Goal: Transaction & Acquisition: Subscribe to service/newsletter

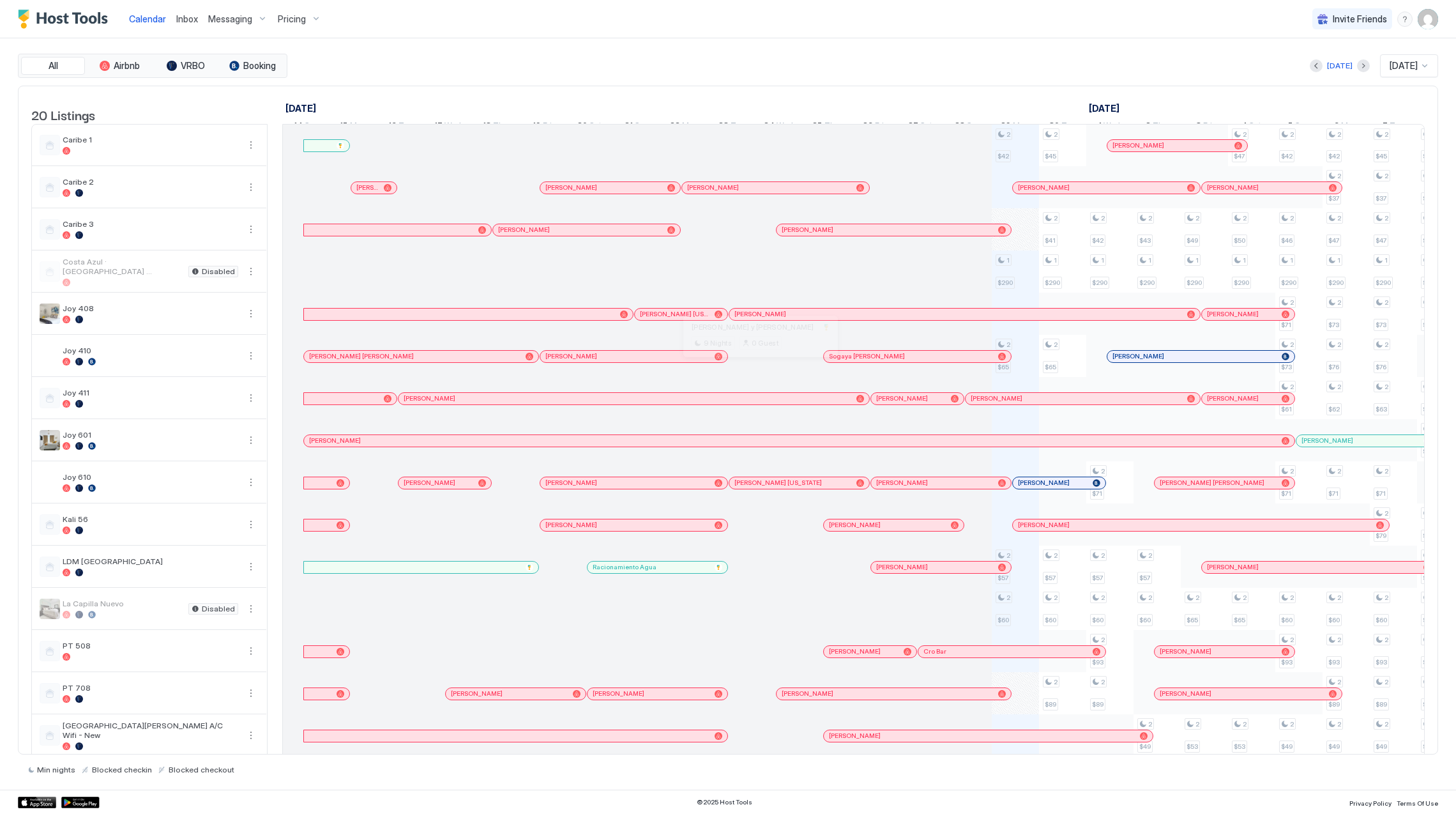
scroll to position [0, 709]
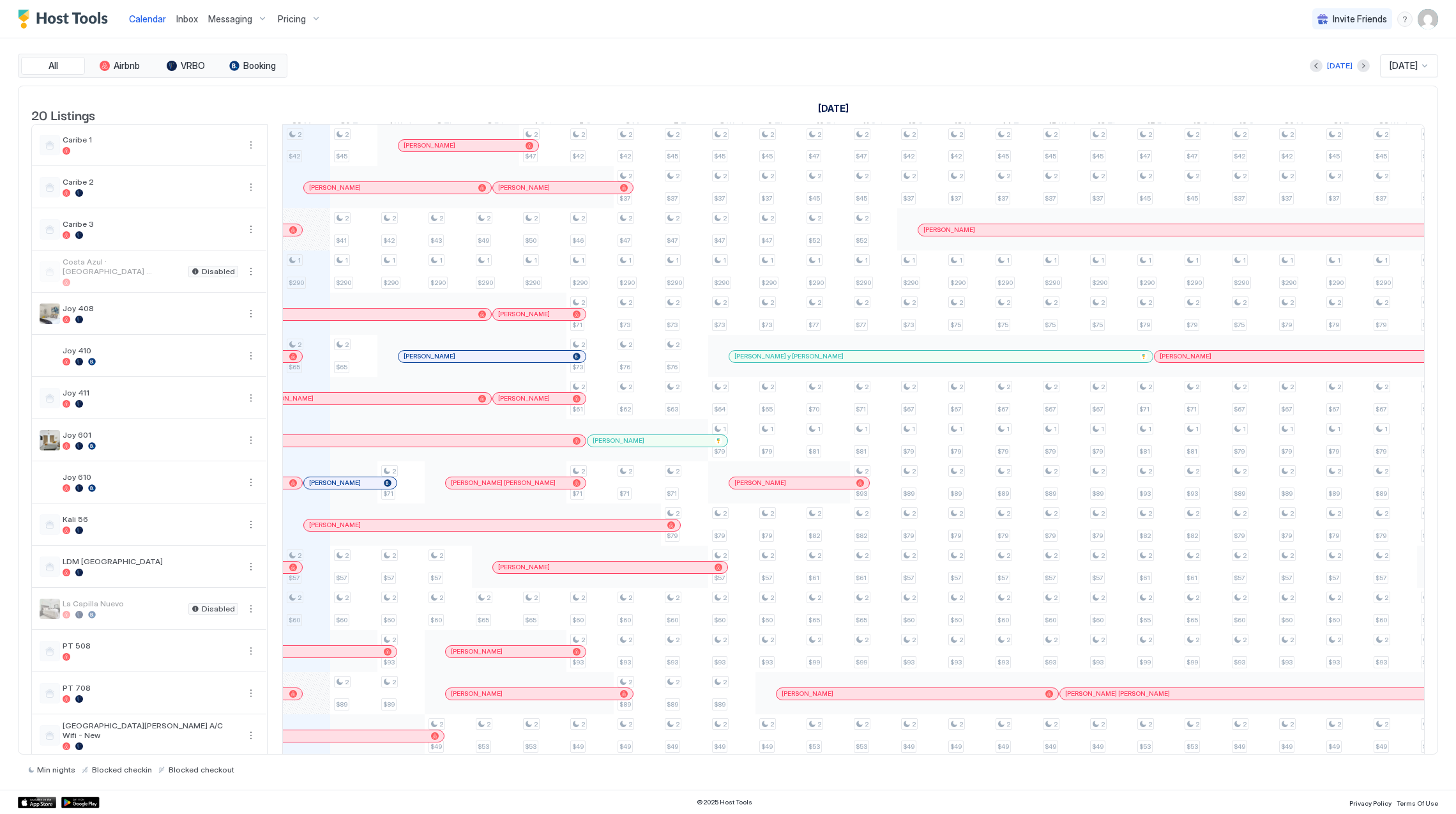
drag, startPoint x: 852, startPoint y: 113, endPoint x: 844, endPoint y: 111, distance: 8.2
click at [844, 111] on link "[DATE]" at bounding box center [833, 108] width 37 height 18
click at [842, 116] on link "[DATE]" at bounding box center [833, 108] width 37 height 18
drag, startPoint x: 854, startPoint y: 105, endPoint x: 852, endPoint y: 111, distance: 6.3
click at [852, 111] on link "[DATE]" at bounding box center [833, 108] width 37 height 18
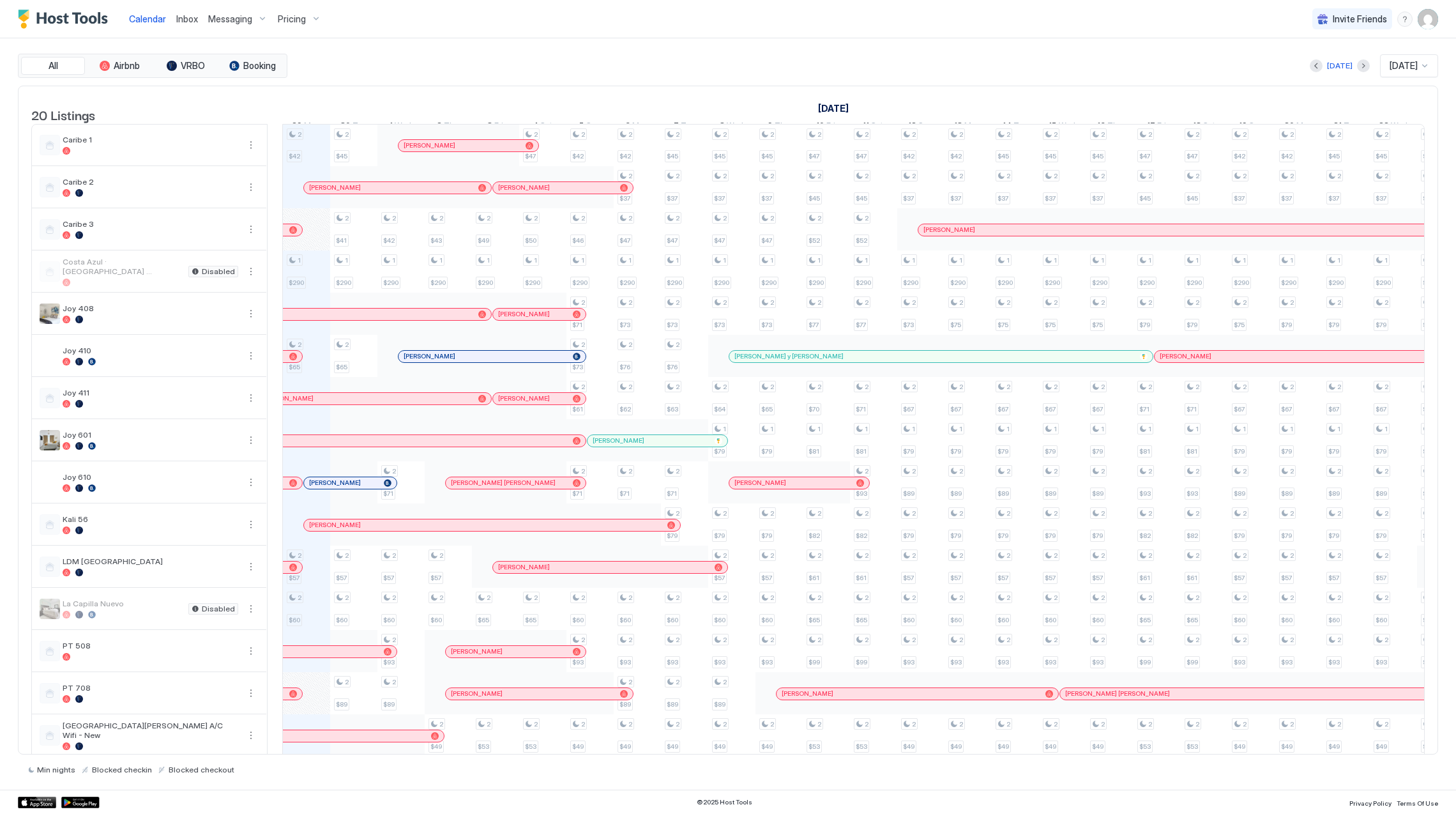
click at [852, 105] on link "[DATE]" at bounding box center [833, 108] width 37 height 18
drag, startPoint x: 880, startPoint y: 105, endPoint x: 818, endPoint y: 111, distance: 62.3
click at [818, 111] on div "[DATE]" at bounding box center [1109, 108] width 1465 height 18
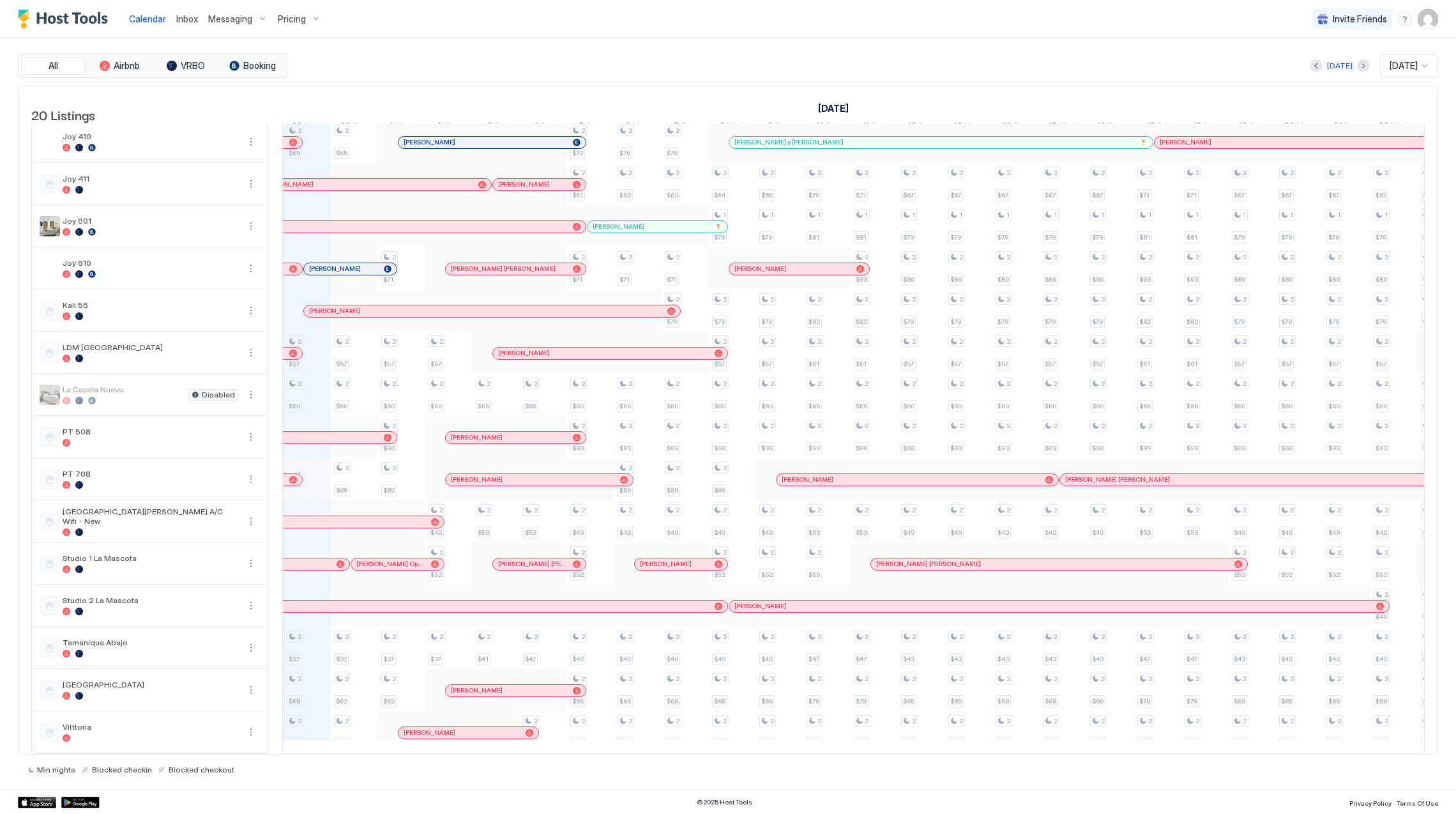
scroll to position [0, 0]
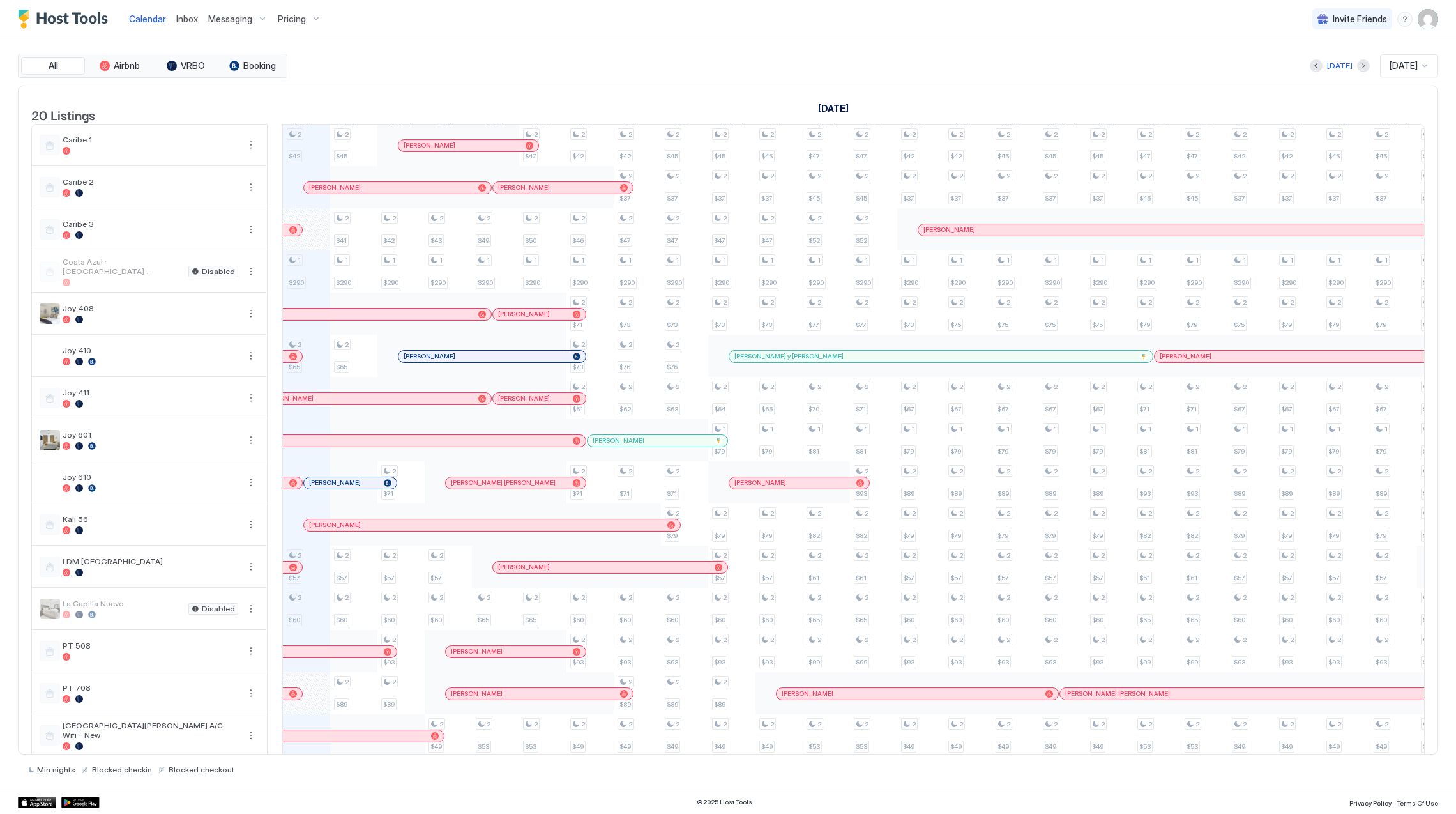
click at [797, 78] on div "All Airbnb VRBO Booking [DATE] [DATE]" at bounding box center [728, 66] width 1420 height 24
click at [56, 65] on span "All" at bounding box center [53, 65] width 9 height 11
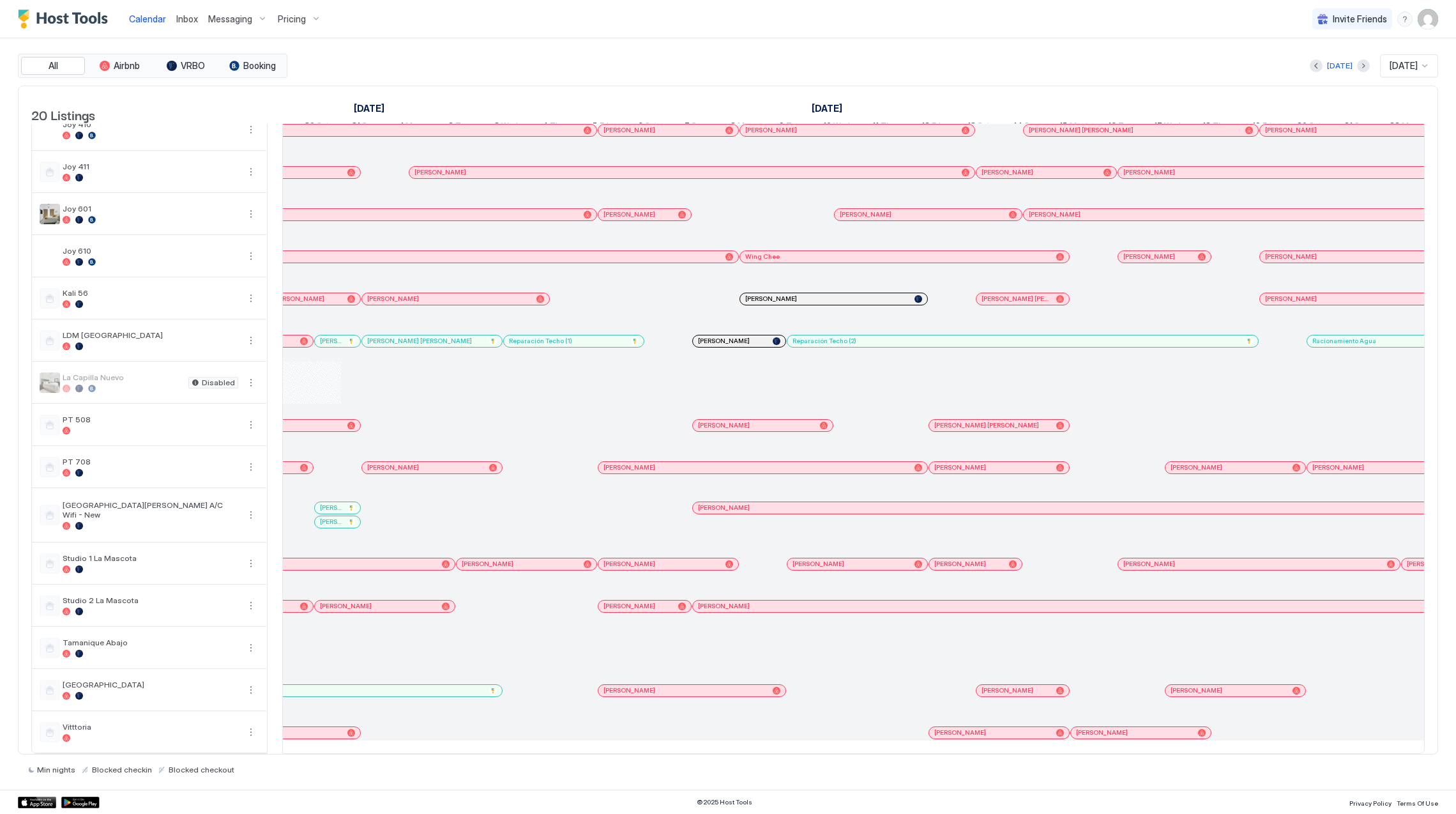
click at [637, 601] on div at bounding box center [636, 606] width 10 height 10
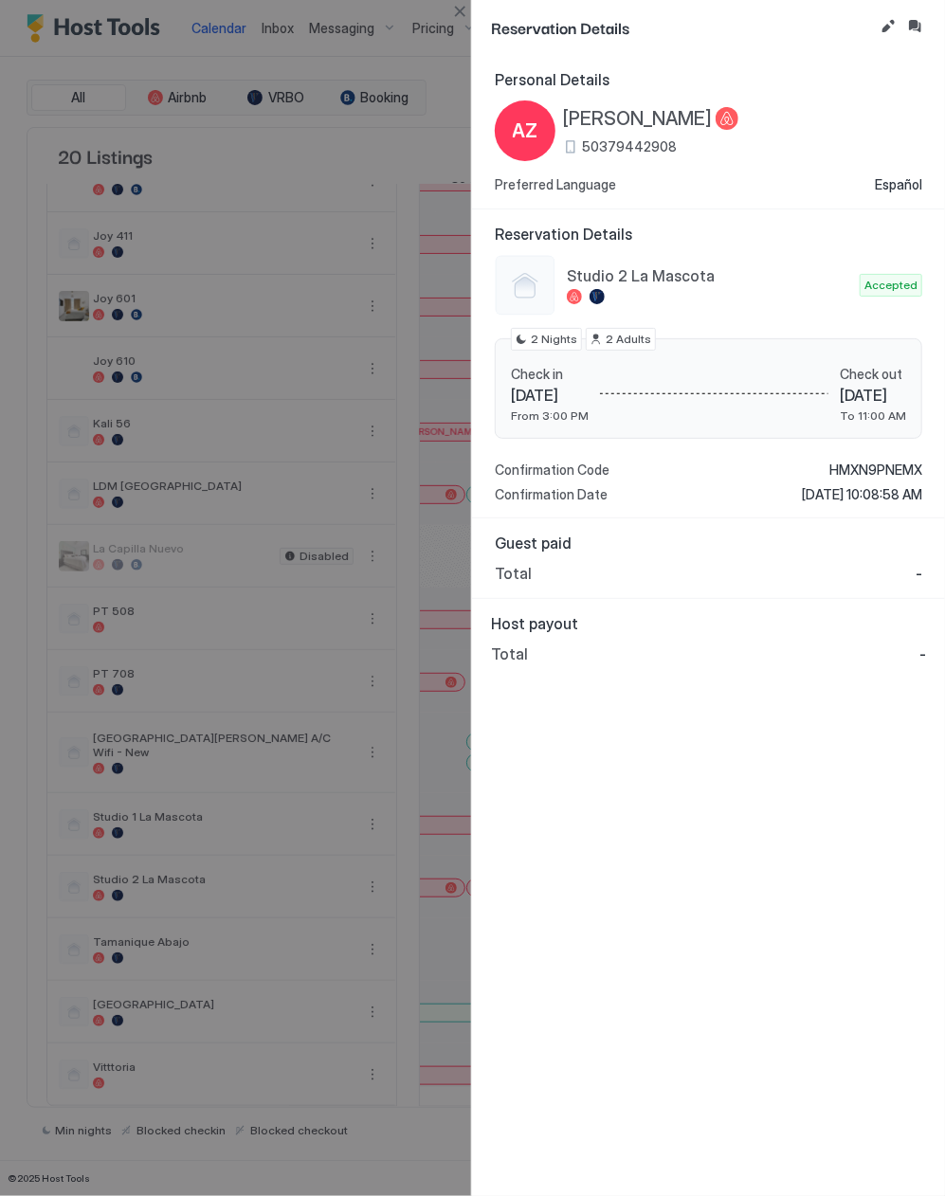
drag, startPoint x: 732, startPoint y: 100, endPoint x: 696, endPoint y: 93, distance: 36.6
click at [732, 100] on div "AZ [PERSON_NAME] 50379442908" at bounding box center [709, 130] width 428 height 61
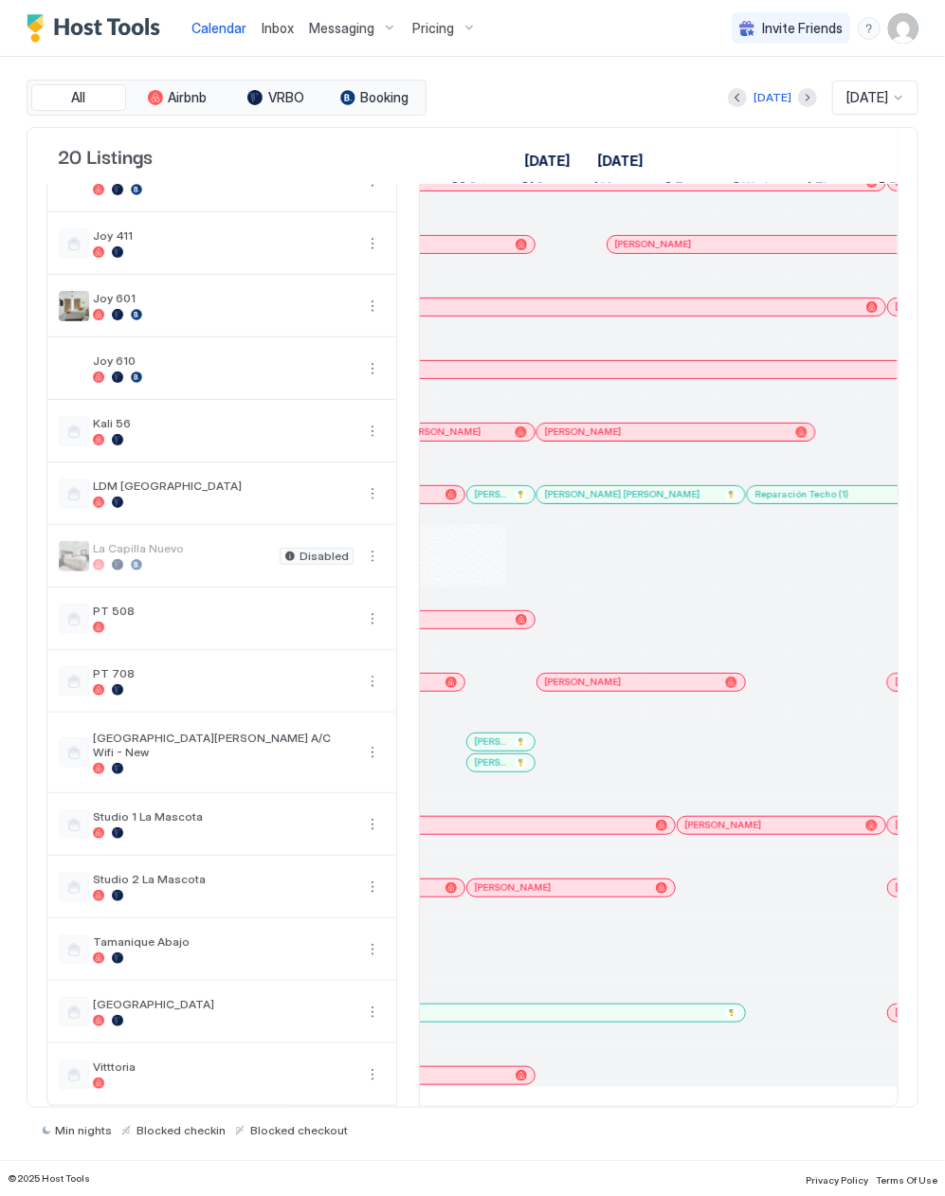
click at [425, 34] on span "Pricing" at bounding box center [433, 28] width 42 height 17
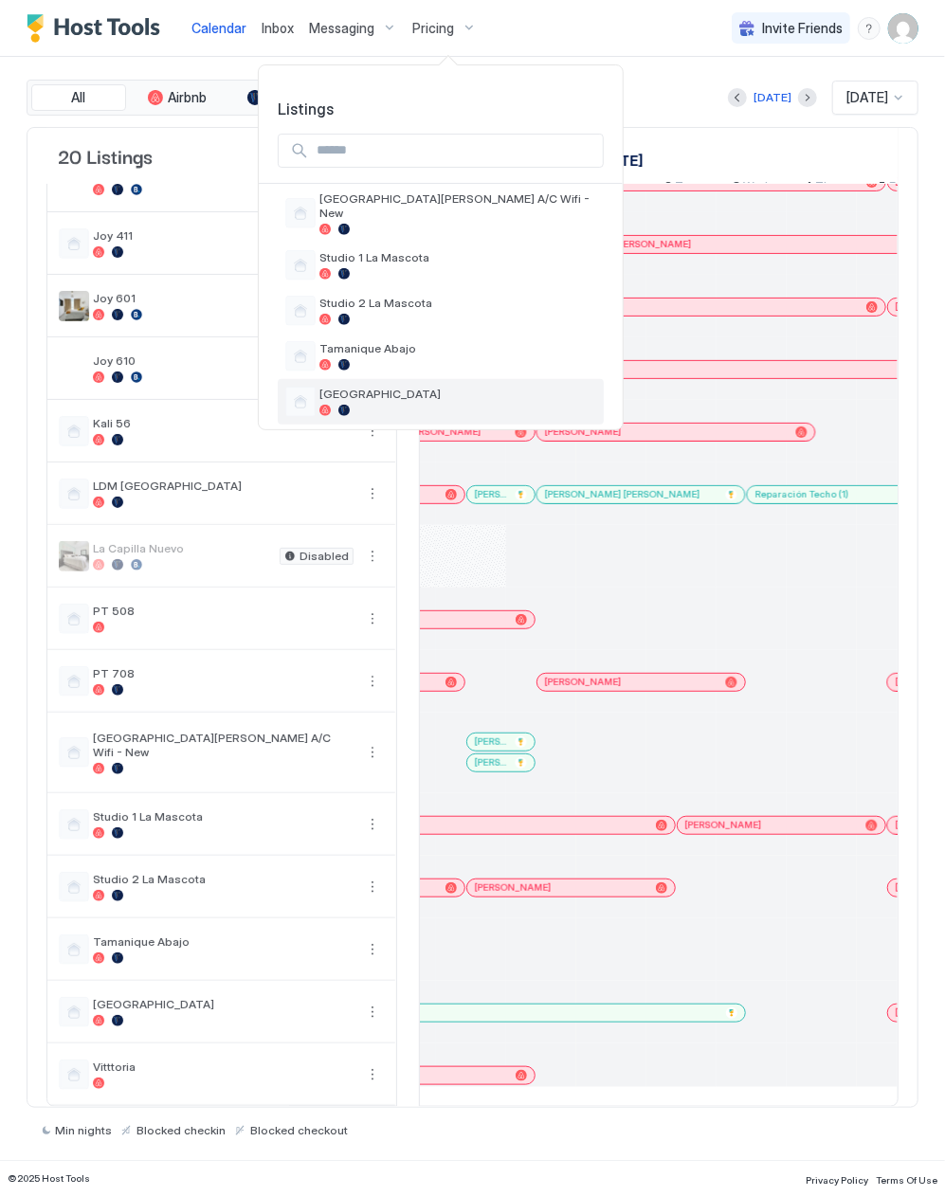
scroll to position [753, 0]
click at [441, 388] on span "Vitttoria" at bounding box center [457, 394] width 277 height 14
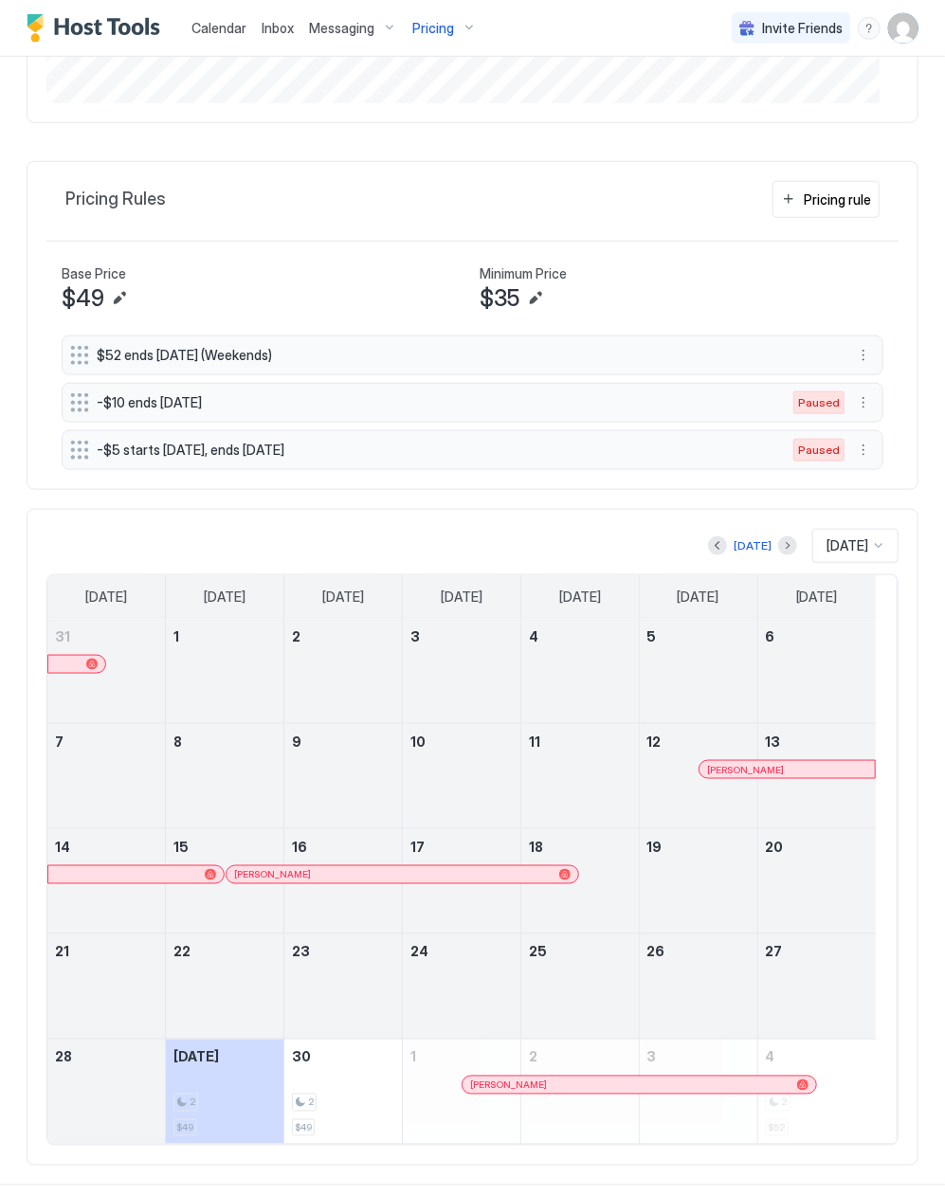
scroll to position [593, 0]
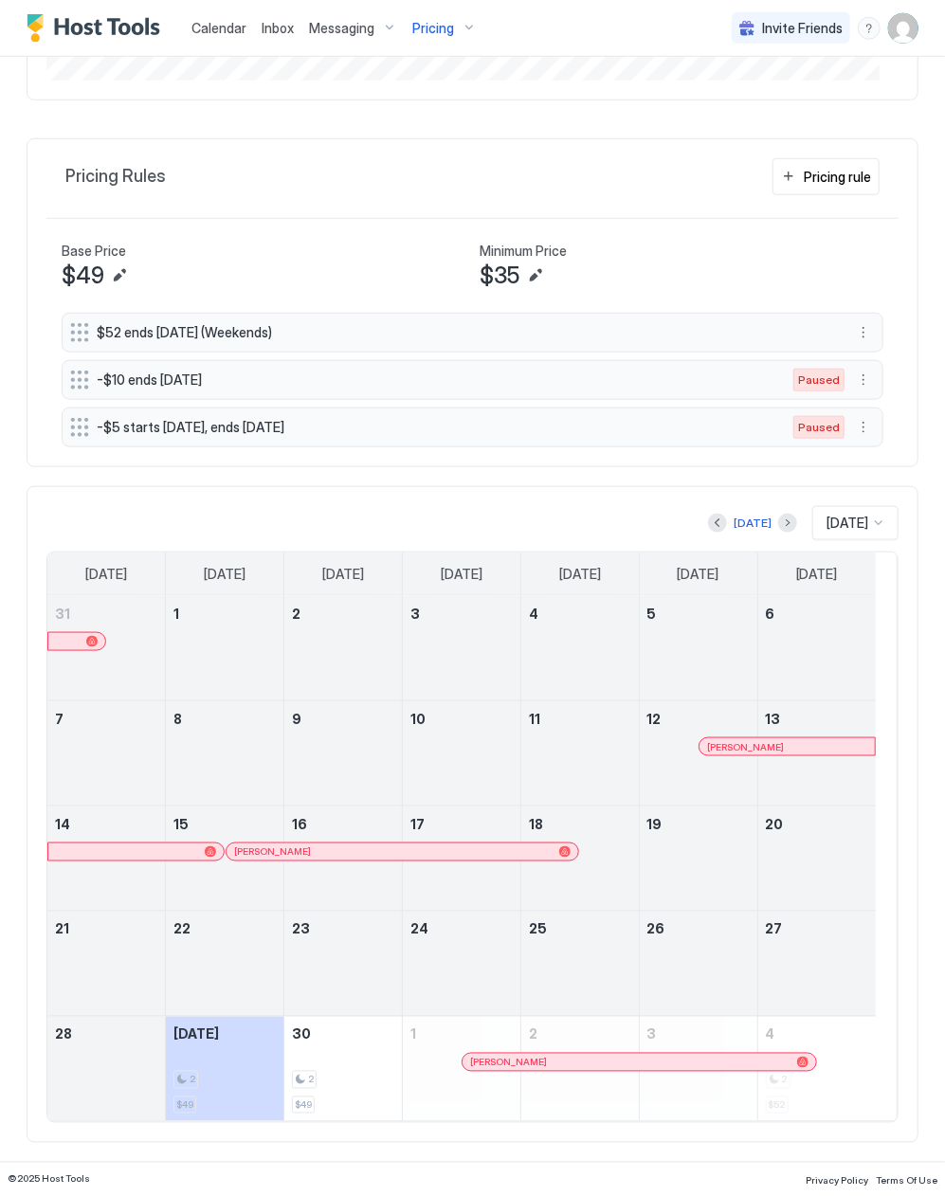
click at [708, 531] on div "[DATE]" at bounding box center [752, 523] width 89 height 23
click at [708, 514] on button "Previous month" at bounding box center [717, 523] width 19 height 19
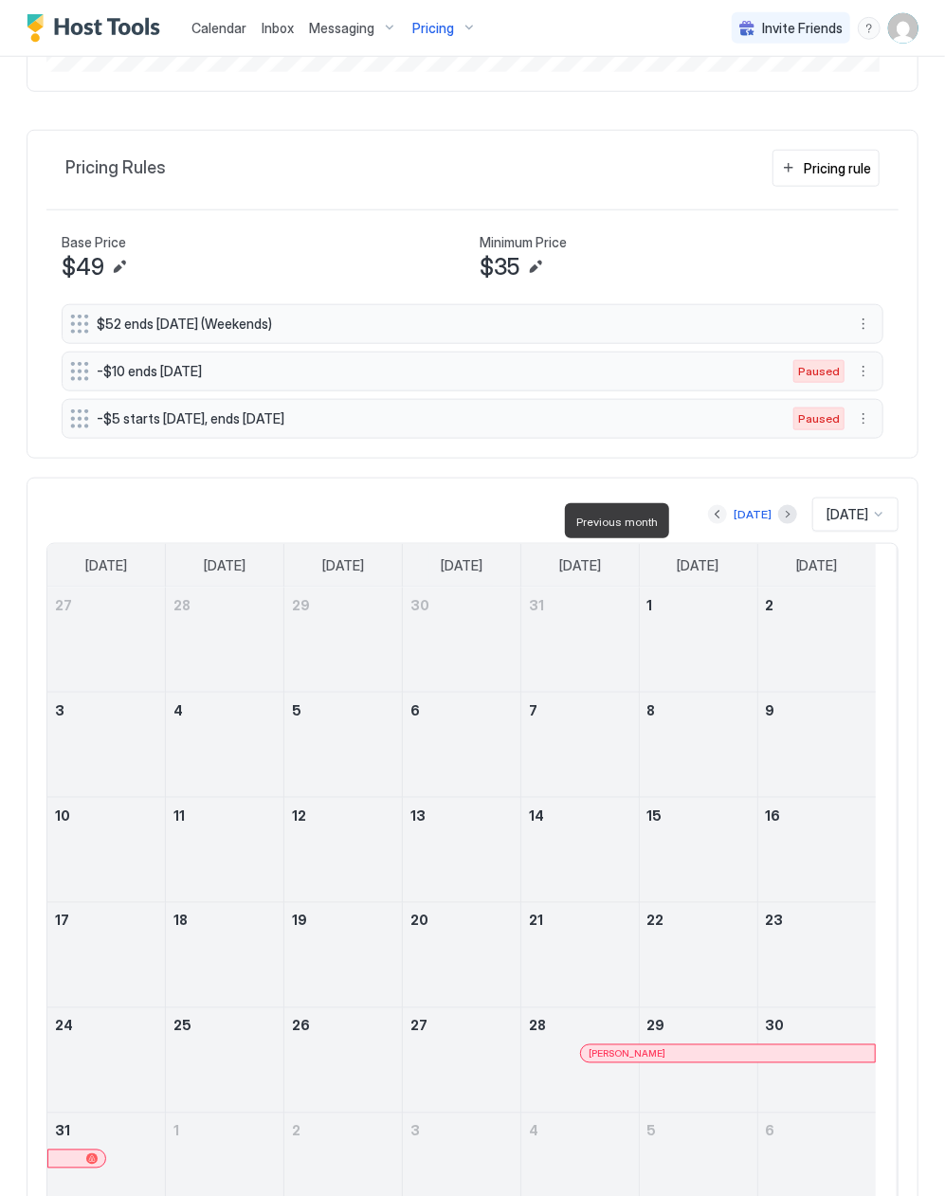
click at [708, 519] on button "Previous month" at bounding box center [717, 514] width 19 height 19
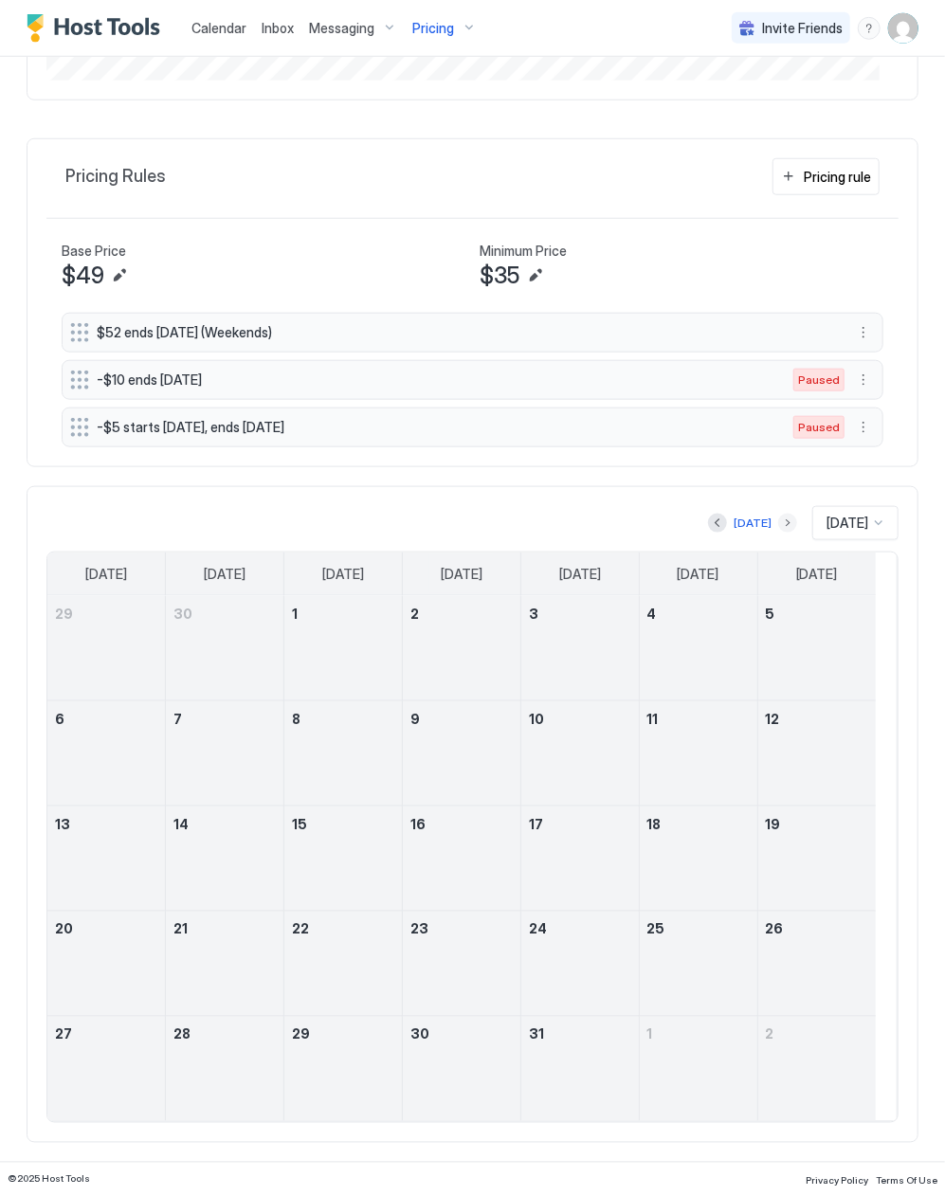
click at [778, 523] on button "Next month" at bounding box center [787, 523] width 19 height 19
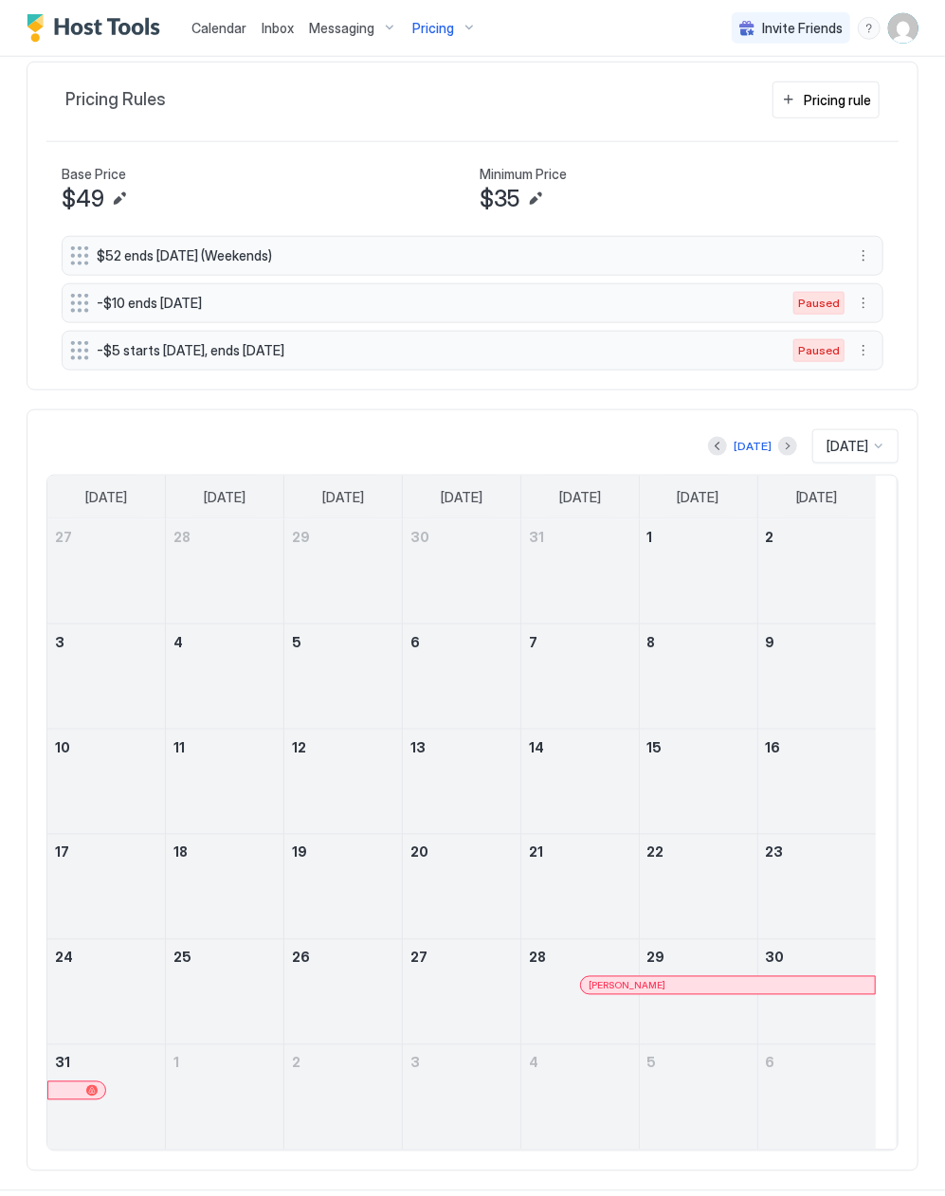
scroll to position [700, 0]
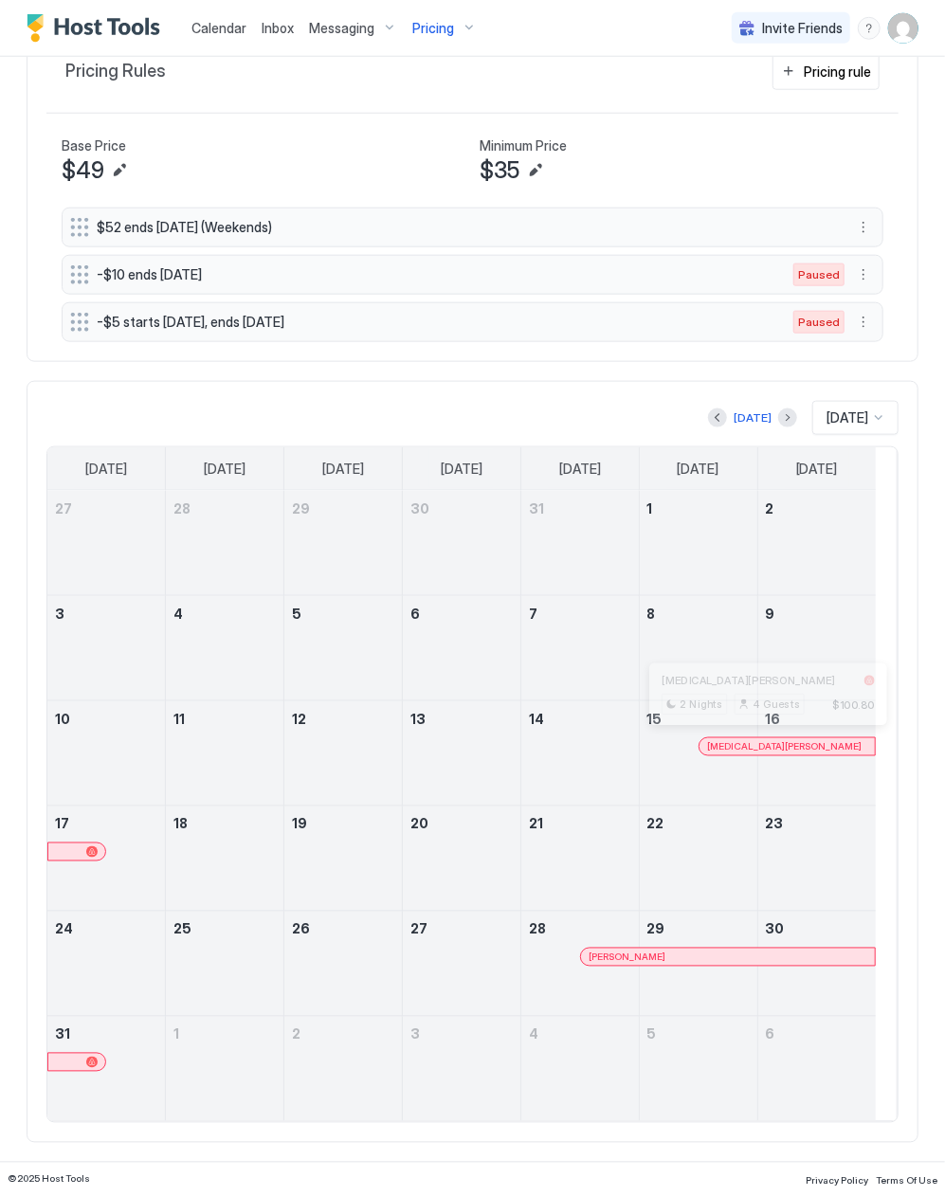
click at [762, 747] on div at bounding box center [761, 746] width 15 height 15
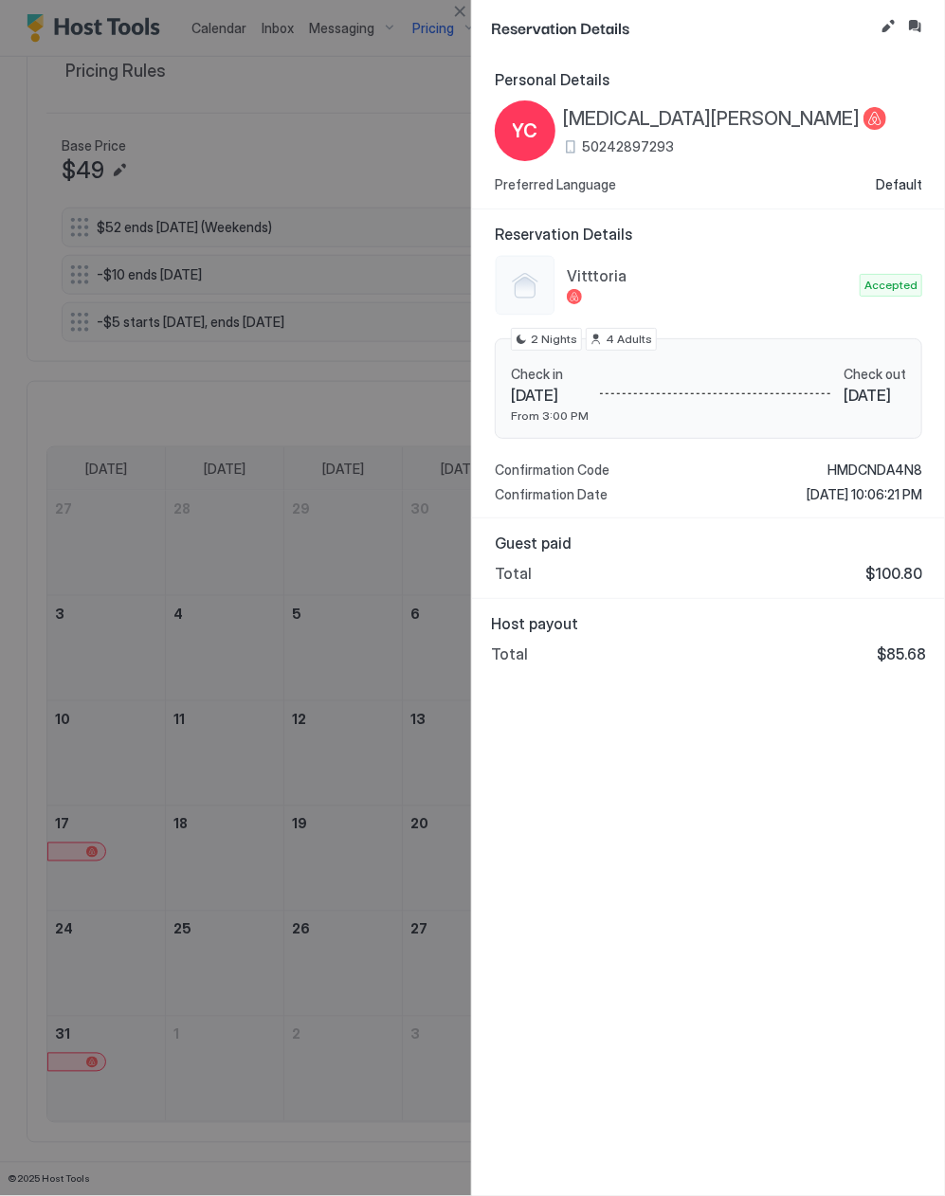
click at [290, 593] on div at bounding box center [472, 598] width 945 height 1196
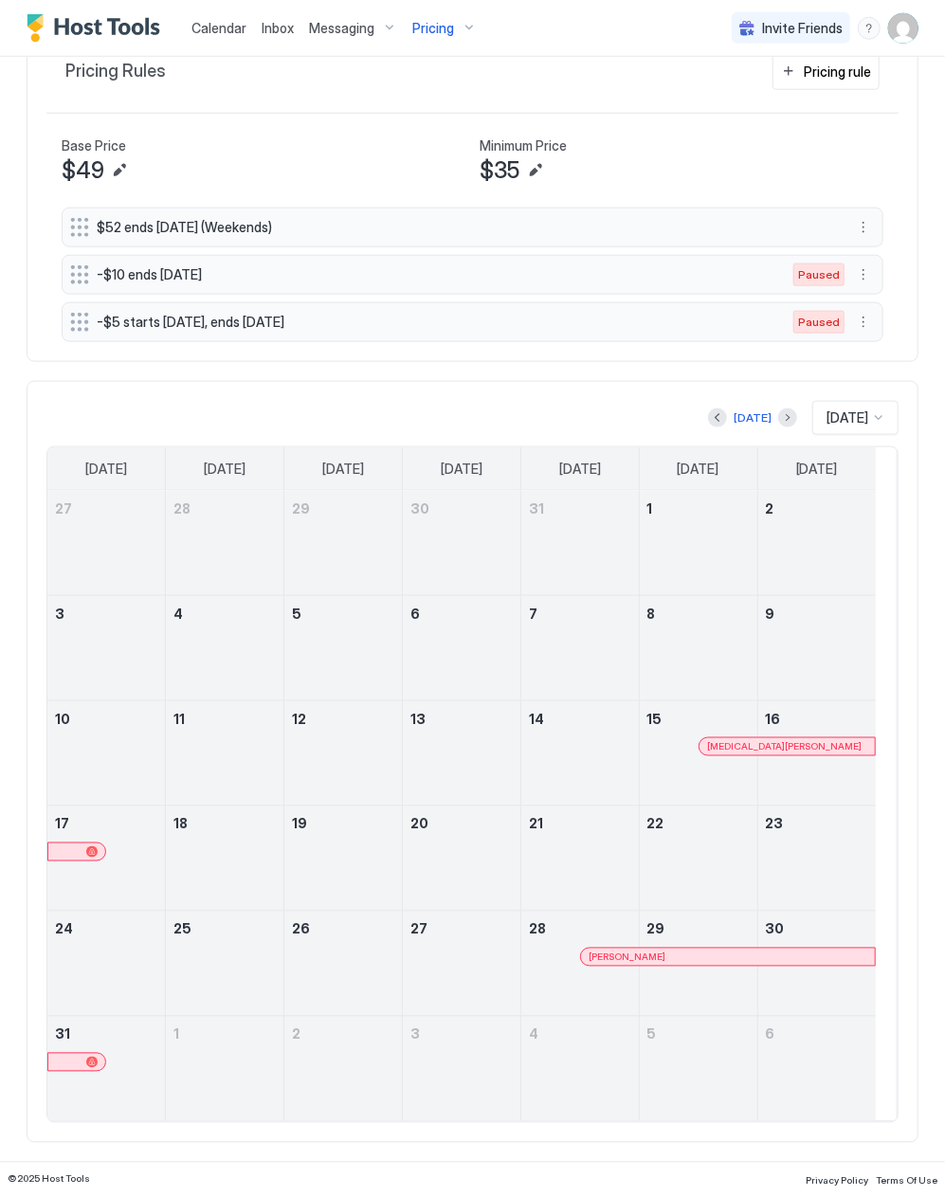
click at [629, 960] on div at bounding box center [628, 957] width 15 height 15
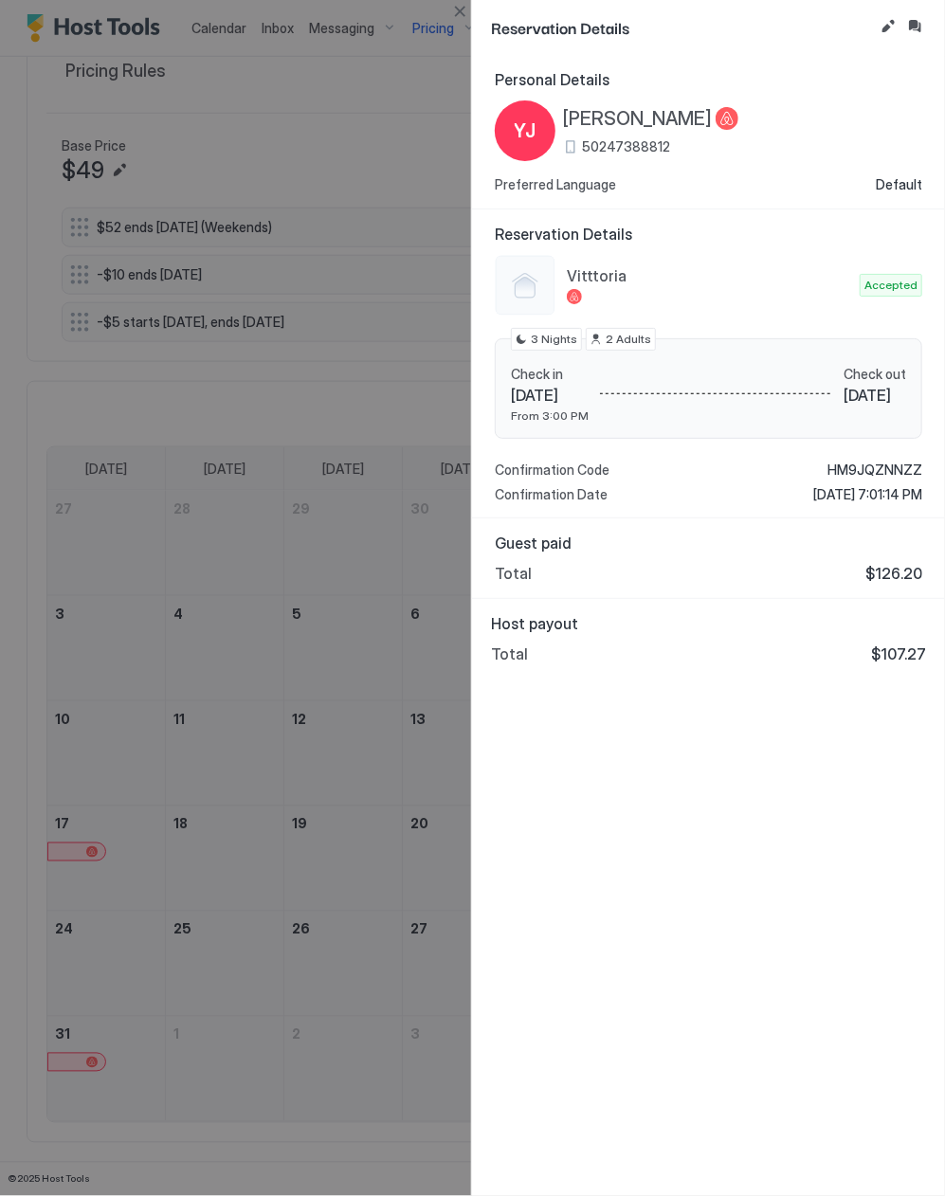
click at [202, 643] on div at bounding box center [472, 598] width 945 height 1196
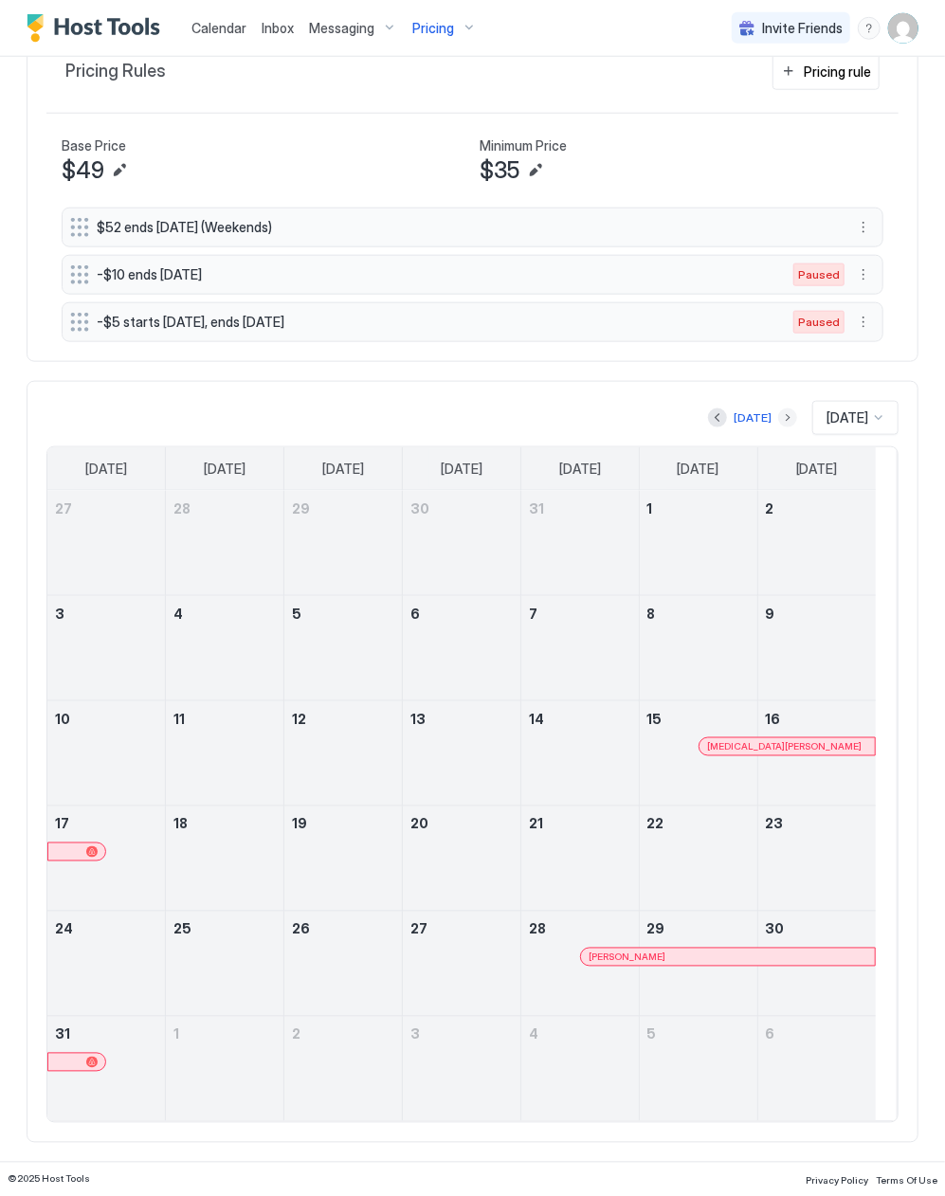
click at [778, 415] on button "Next month" at bounding box center [787, 418] width 19 height 19
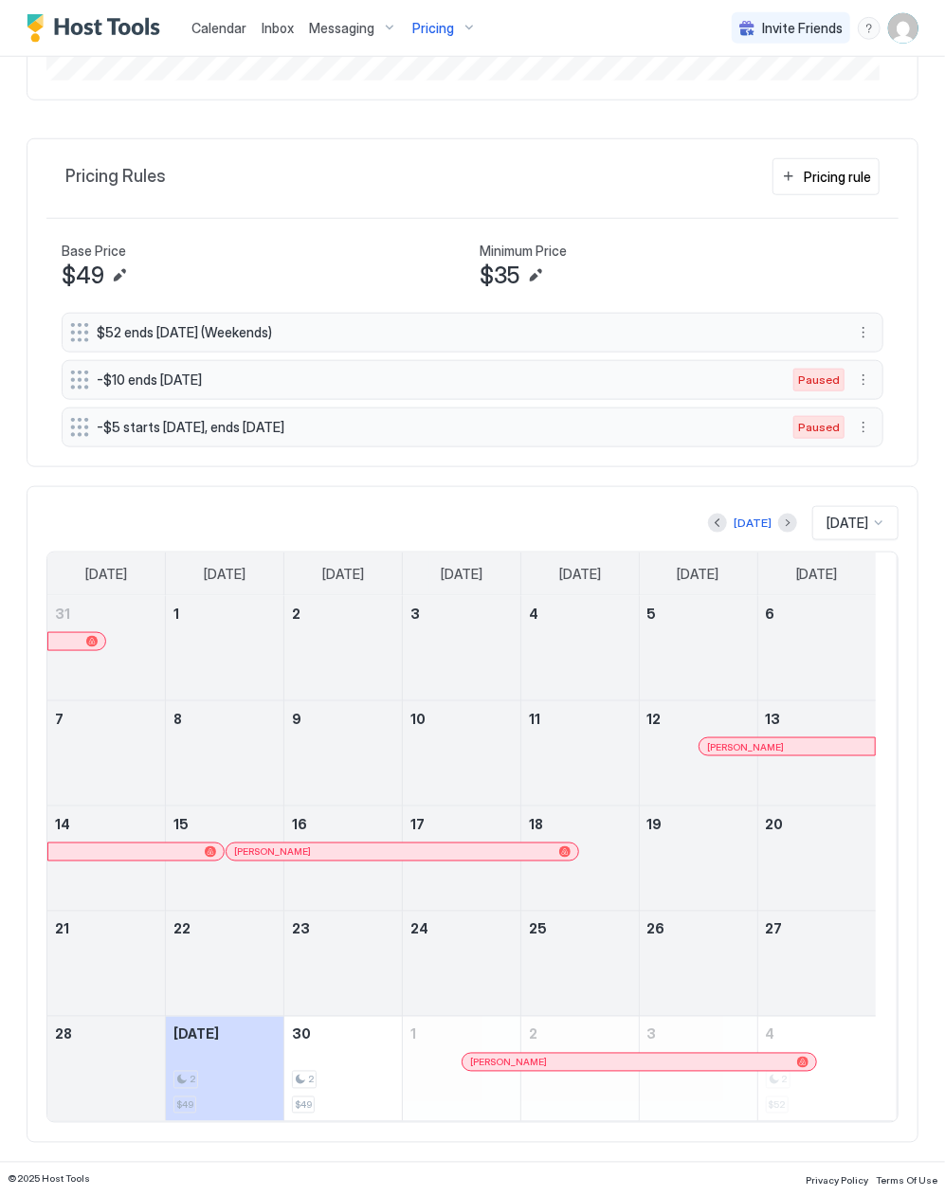
click at [779, 748] on div at bounding box center [778, 746] width 15 height 15
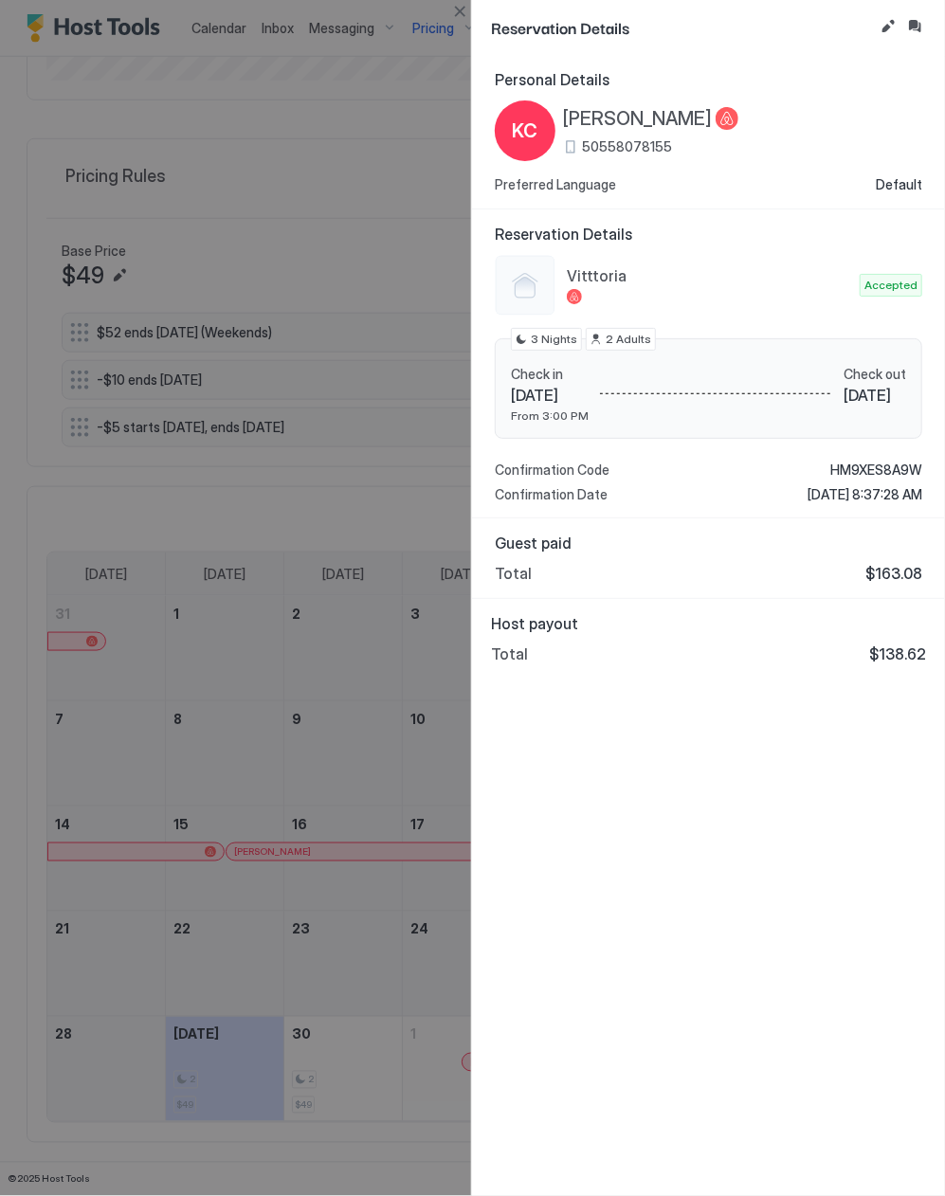
drag, startPoint x: 671, startPoint y: 650, endPoint x: 667, endPoint y: 662, distance: 12.0
click at [672, 661] on div "Total $138.62" at bounding box center [708, 654] width 435 height 19
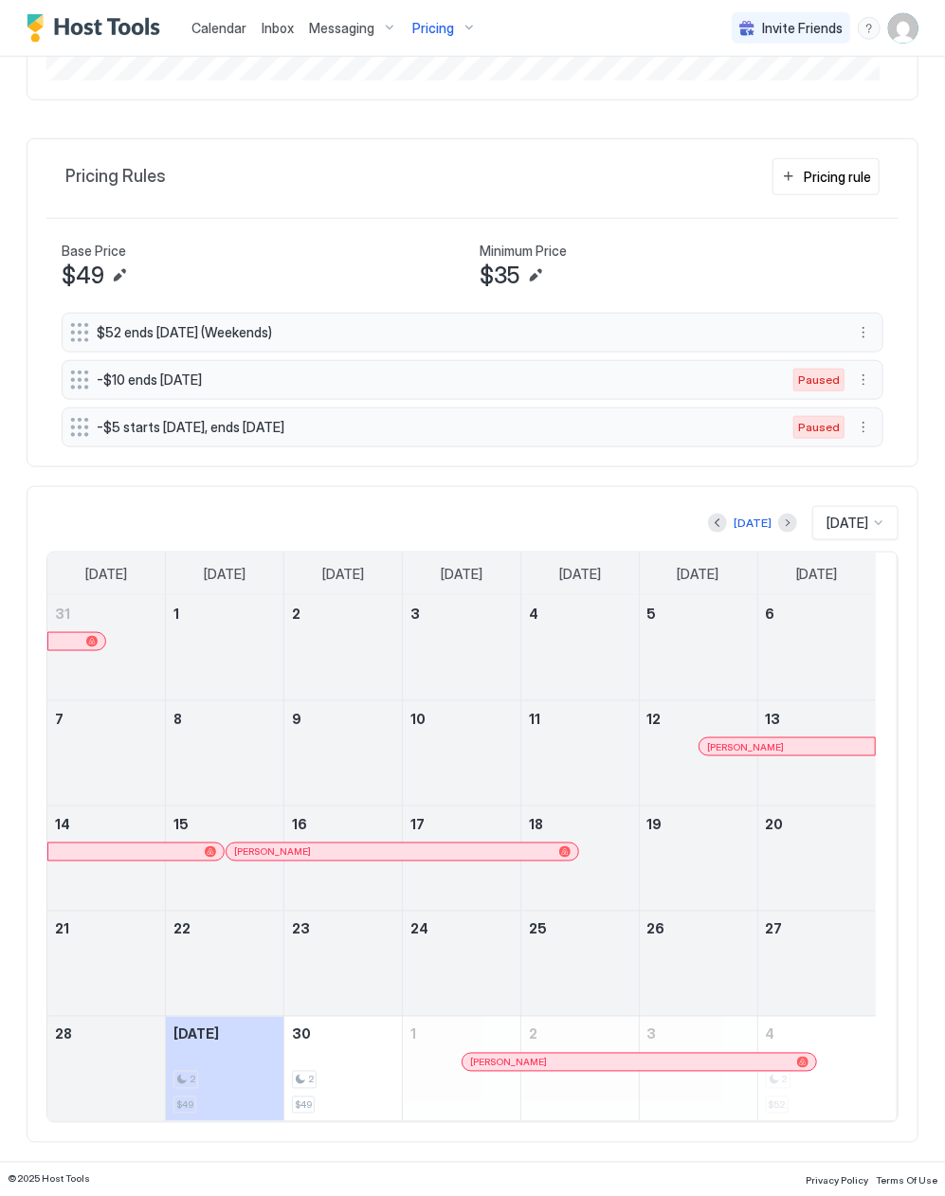
click at [351, 855] on div at bounding box center [349, 852] width 15 height 15
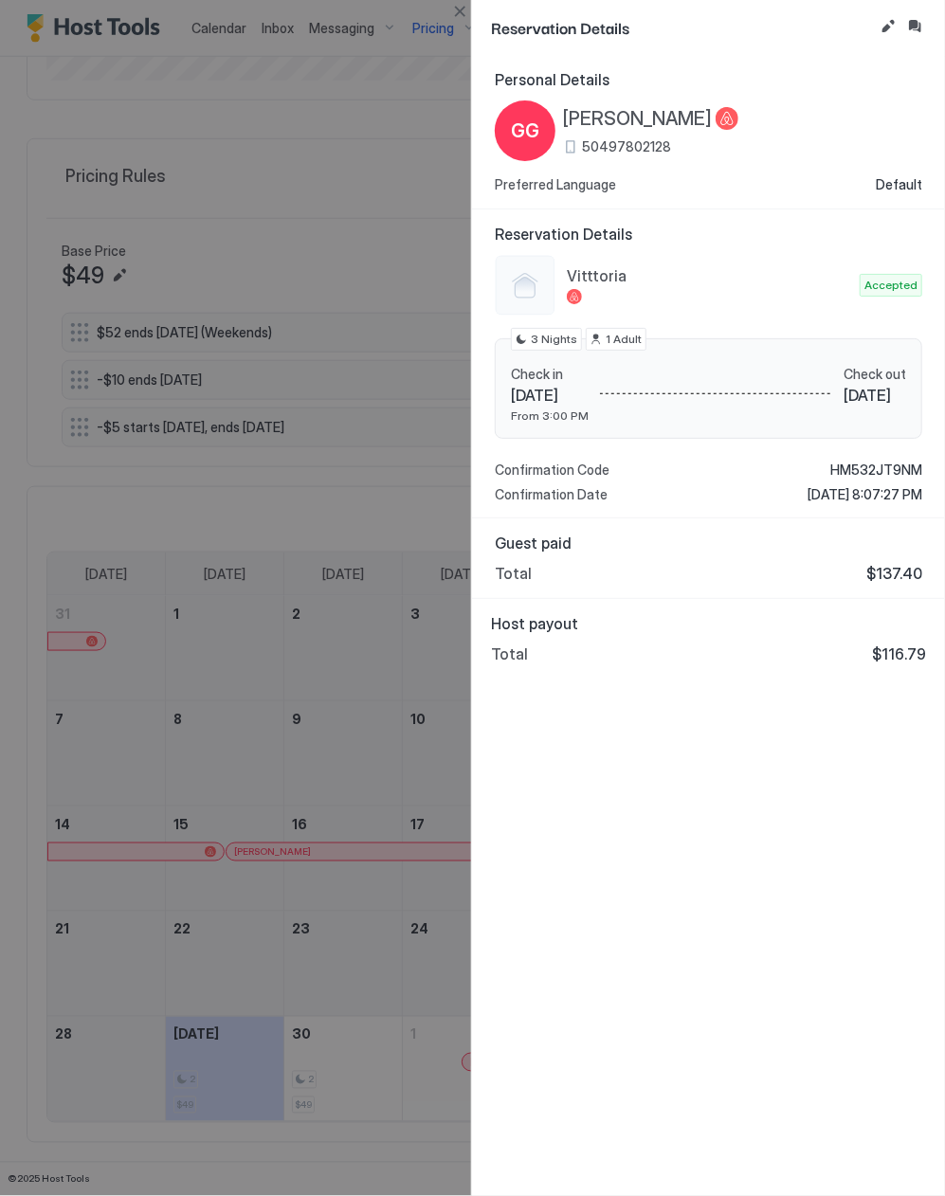
click at [392, 874] on div at bounding box center [472, 598] width 945 height 1196
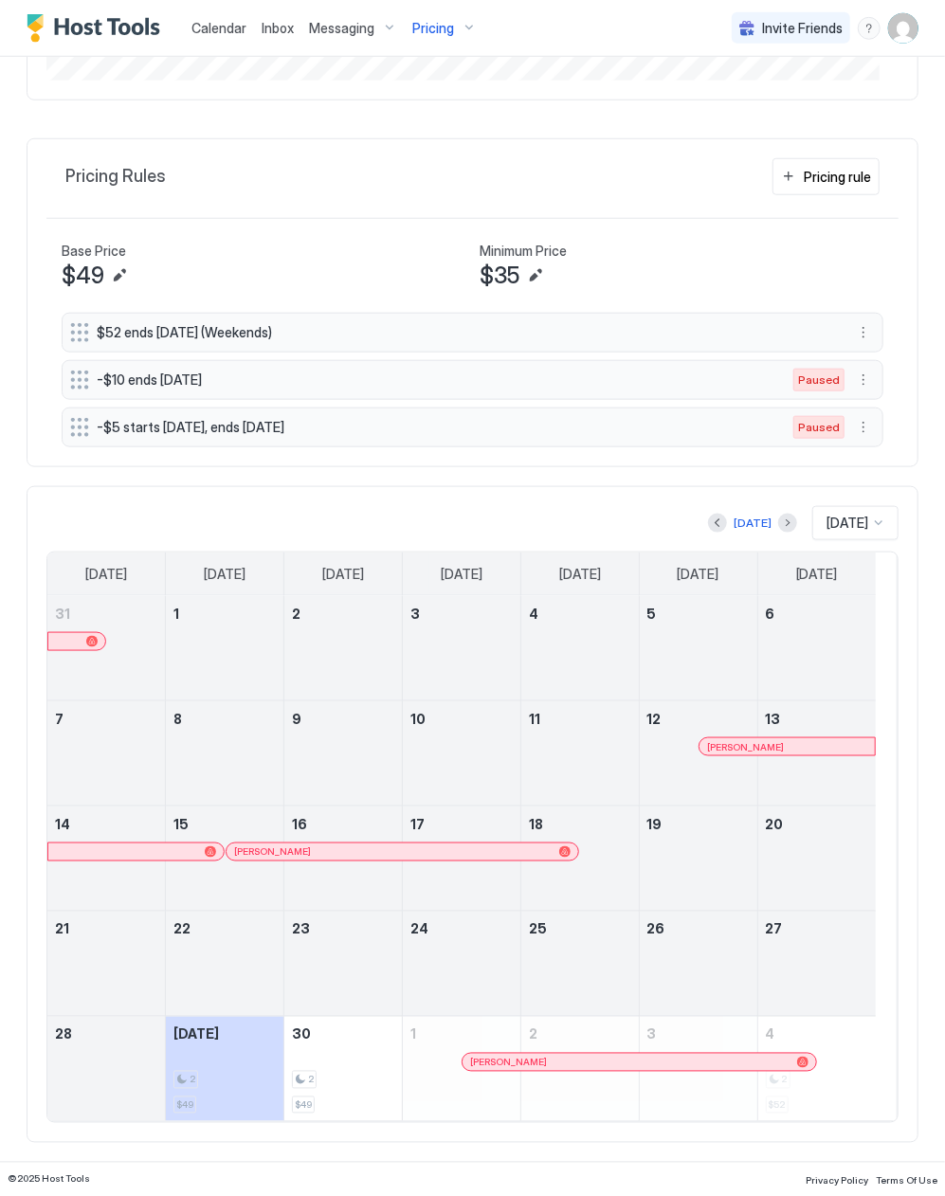
click at [578, 1055] on div "[PERSON_NAME]" at bounding box center [639, 1062] width 353 height 17
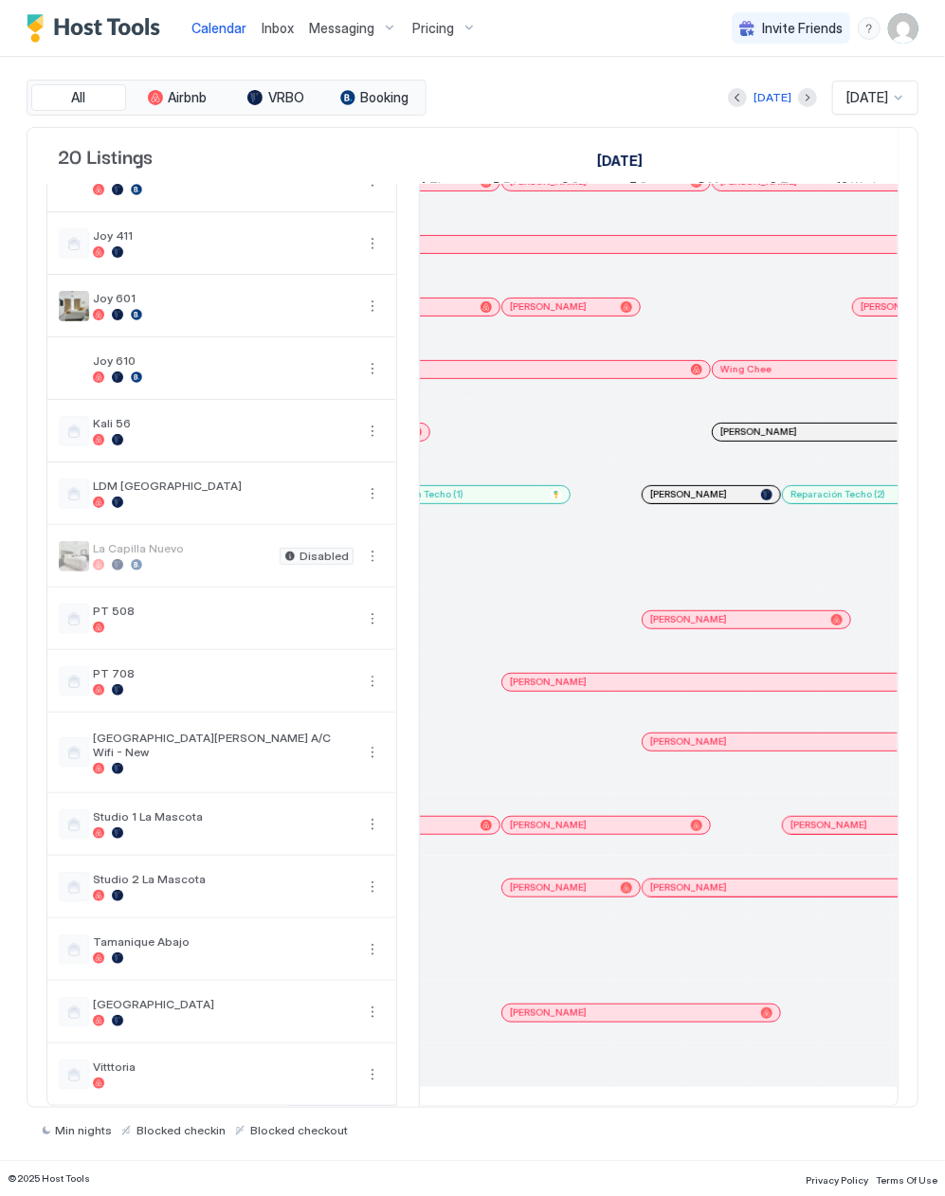
click at [584, 881] on div at bounding box center [582, 888] width 15 height 15
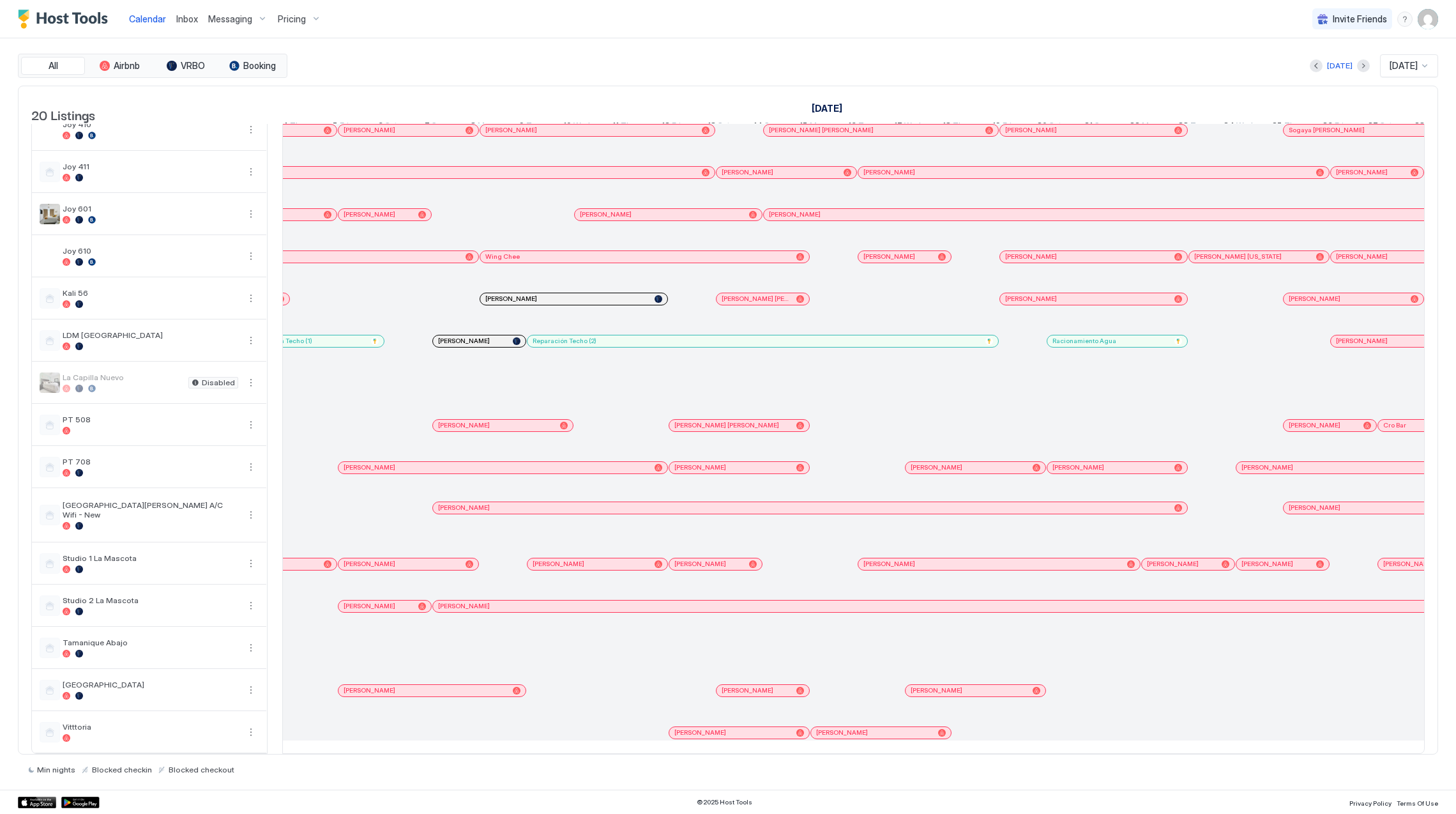
scroll to position [257, 0]
